Goal: Navigation & Orientation: Go to known website

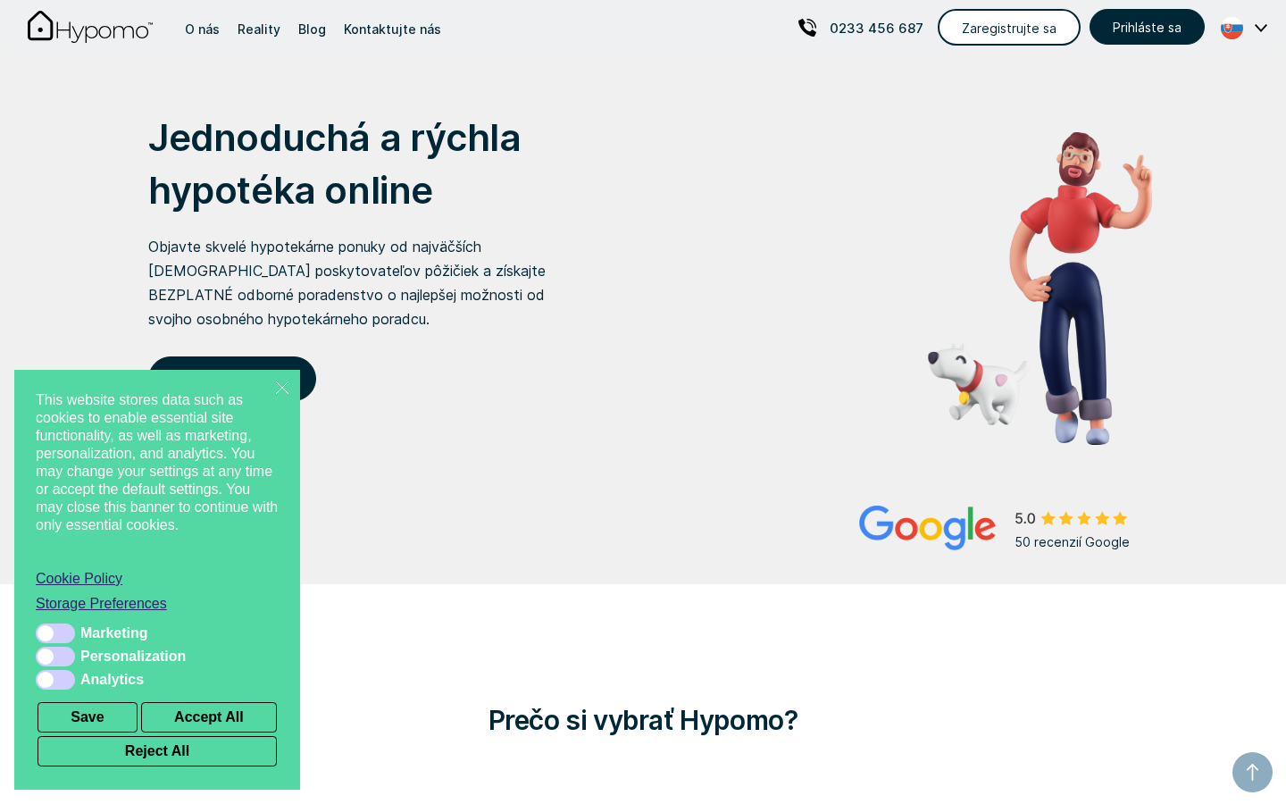
scroll to position [9, 0]
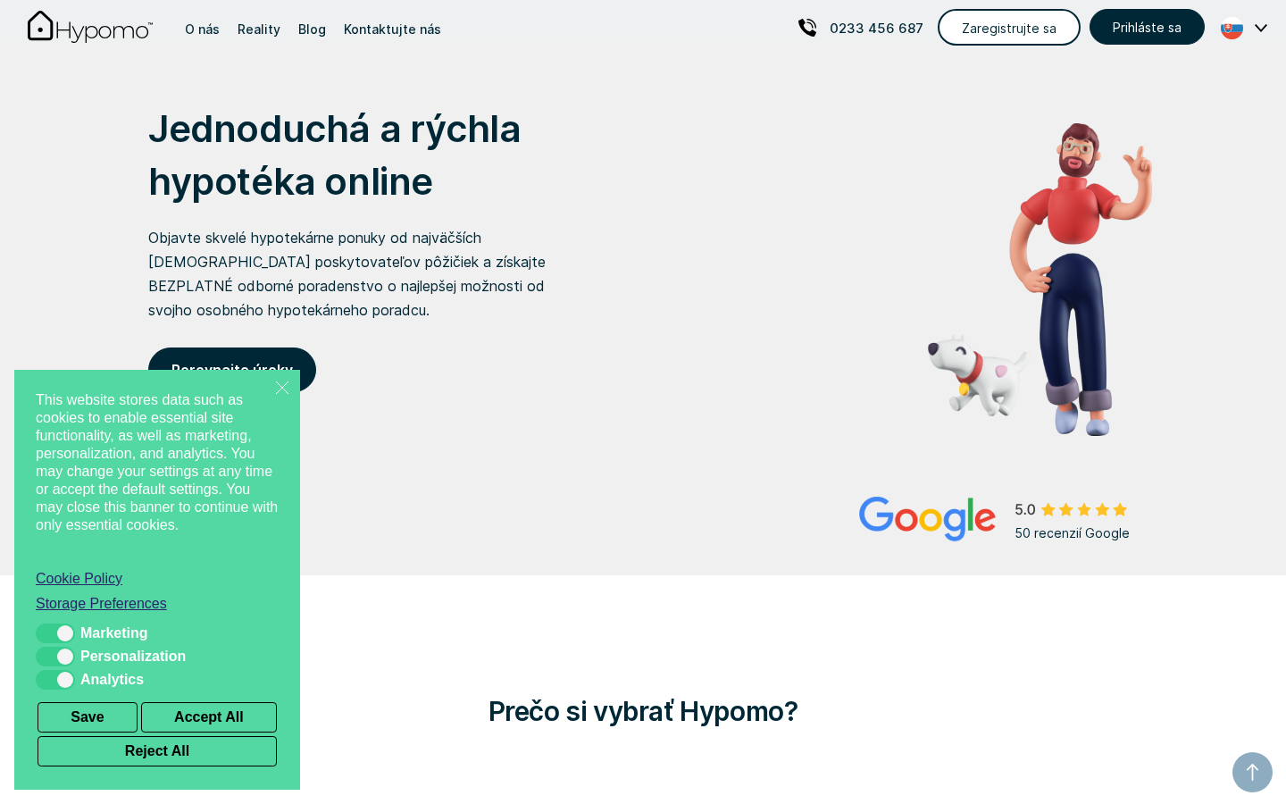
checkbox input "true"
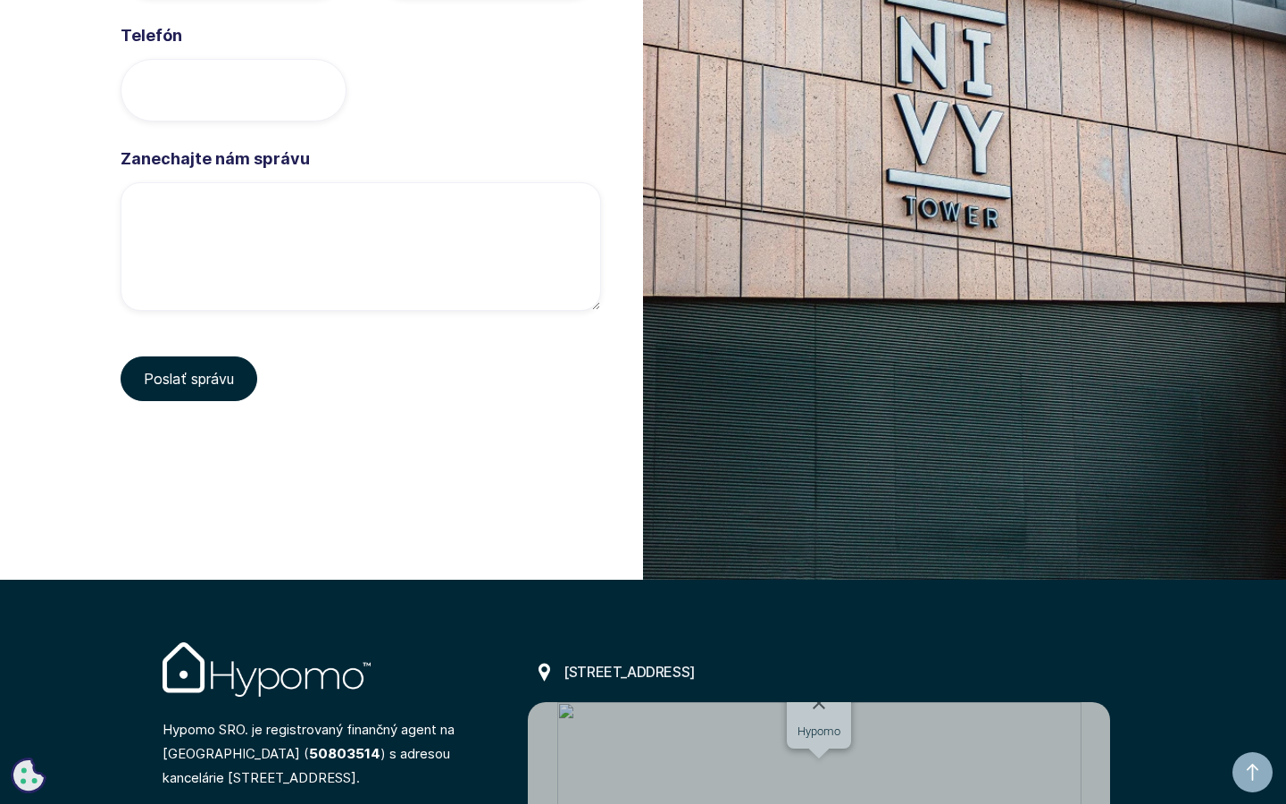
scroll to position [6492, 0]
